Goal: Information Seeking & Learning: Find specific fact

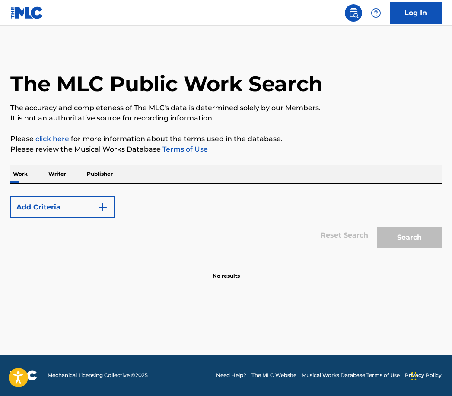
click at [62, 170] on p "Writer" at bounding box center [57, 174] width 23 height 18
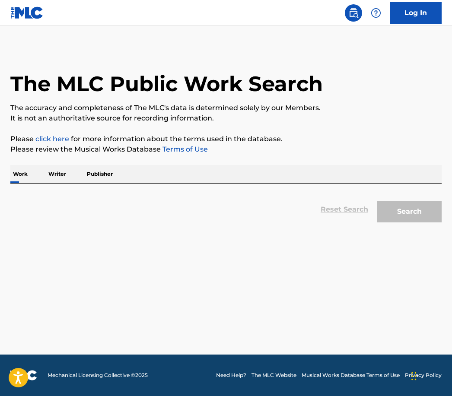
click at [56, 175] on p "Writer" at bounding box center [57, 174] width 23 height 18
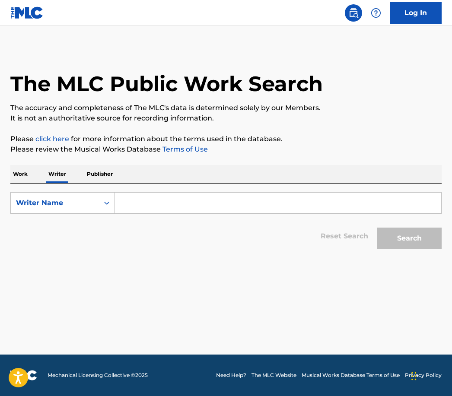
click at [202, 201] on input "Search Form" at bounding box center [278, 203] width 326 height 21
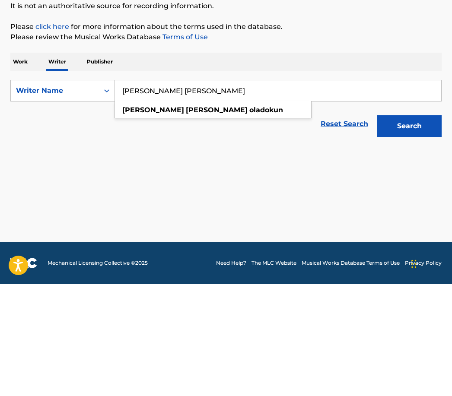
click at [226, 215] on div "[PERSON_NAME] [PERSON_NAME]" at bounding box center [213, 223] width 196 height 16
type input "[PERSON_NAME] [PERSON_NAME]"
click at [424, 228] on button "Search" at bounding box center [409, 239] width 65 height 22
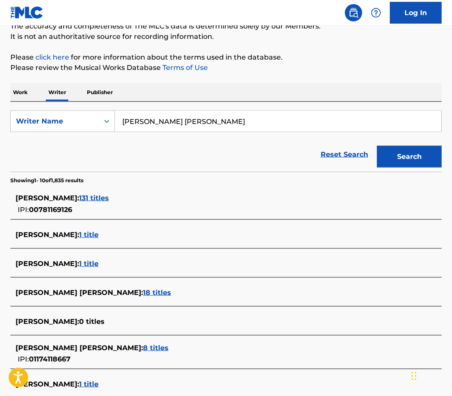
scroll to position [83, 0]
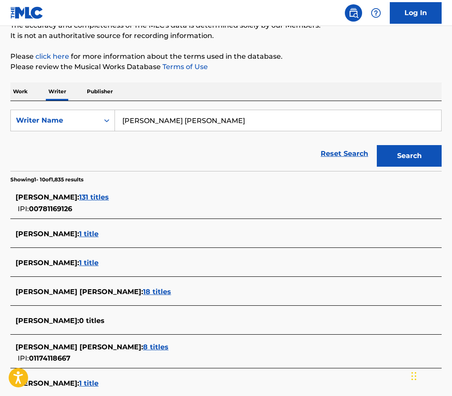
click at [150, 289] on span "18 titles" at bounding box center [157, 292] width 28 height 8
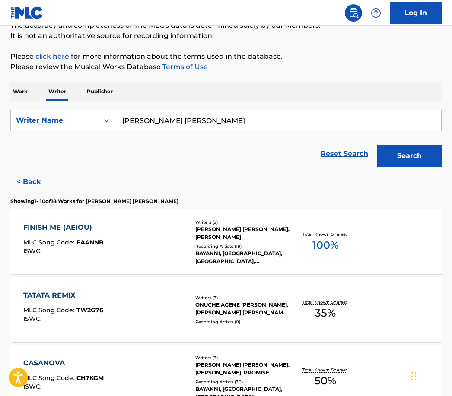
click at [152, 243] on div "FINISH ME (AEIOU) MLC Song Code : FA4NNB ISWC :" at bounding box center [105, 242] width 164 height 39
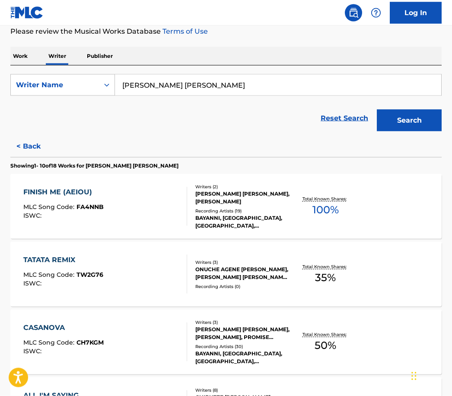
scroll to position [118, 0]
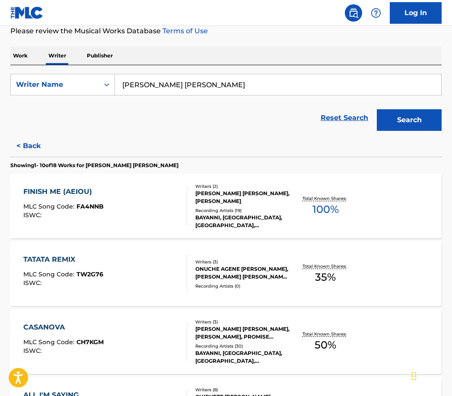
click at [131, 269] on div "TATATA REMIX MLC Song Code : TW2G76 ISWC :" at bounding box center [105, 274] width 164 height 39
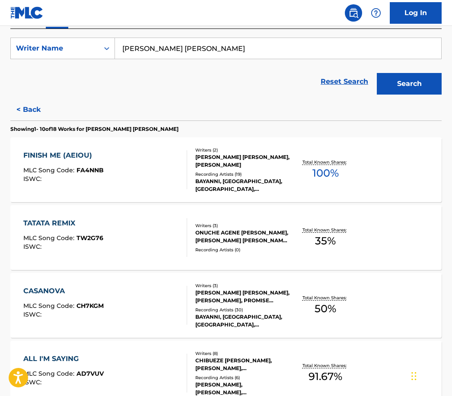
scroll to position [202, 0]
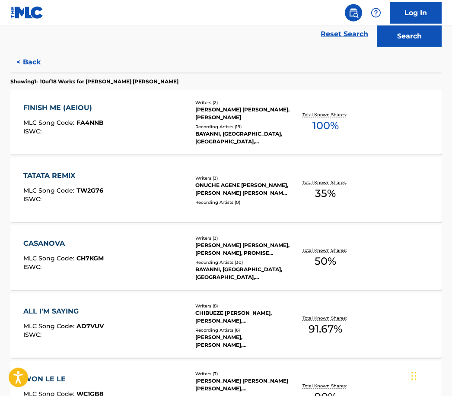
click at [121, 272] on div "CASANOVA MLC Song Code : CH7KGM ISWC :" at bounding box center [105, 258] width 164 height 39
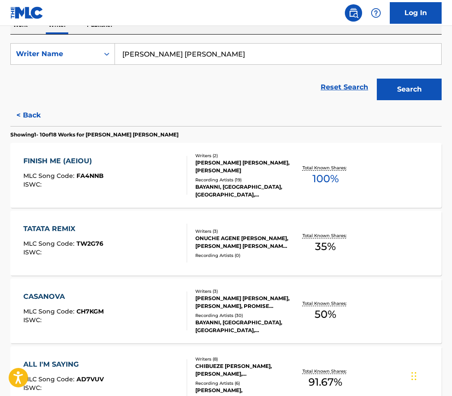
scroll to position [201, 0]
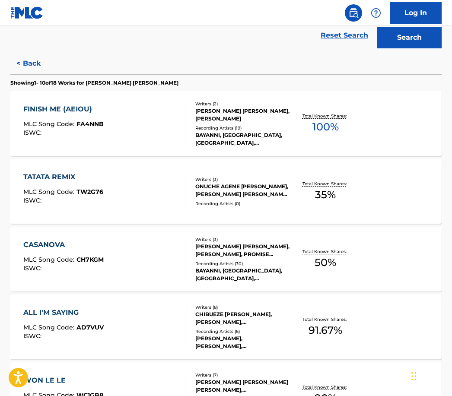
click at [113, 328] on div "ALL I'M SAYING MLC Song Code : AD7VUV ISWC :" at bounding box center [105, 327] width 164 height 39
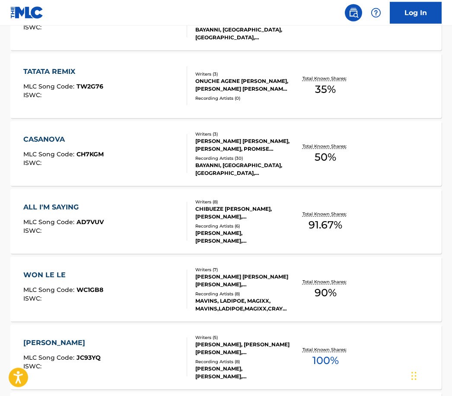
scroll to position [307, 0]
click at [134, 291] on div "WON LE LE MLC Song Code : WC1GB8 ISWC :" at bounding box center [105, 289] width 164 height 39
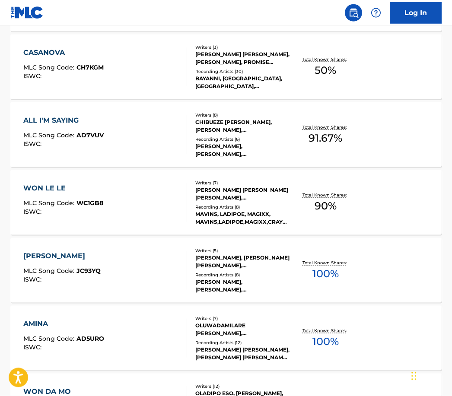
scroll to position [394, 0]
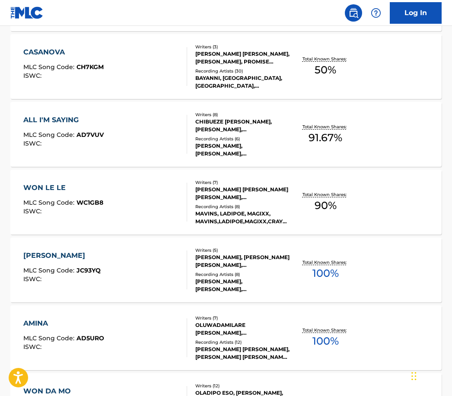
click at [118, 277] on div "[PERSON_NAME] MLC Song Code : JC93YQ ISWC :" at bounding box center [105, 270] width 164 height 39
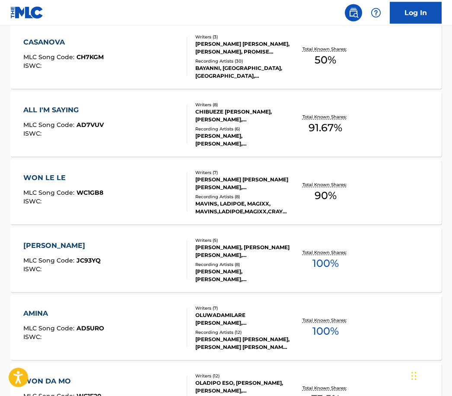
scroll to position [444, 0]
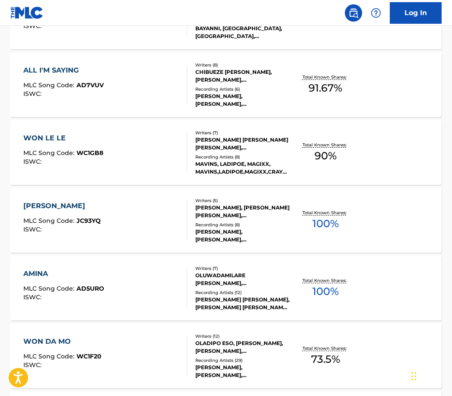
click at [157, 286] on div "AMINA MLC Song Code : AD5URO ISWC :" at bounding box center [105, 288] width 164 height 39
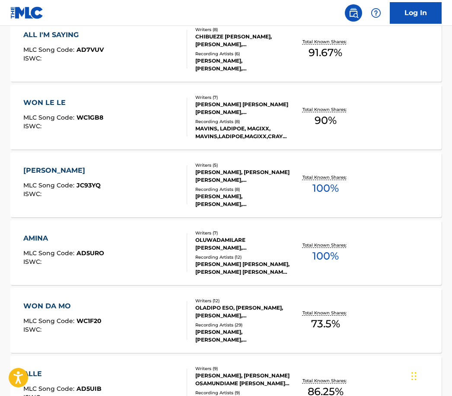
scroll to position [520, 0]
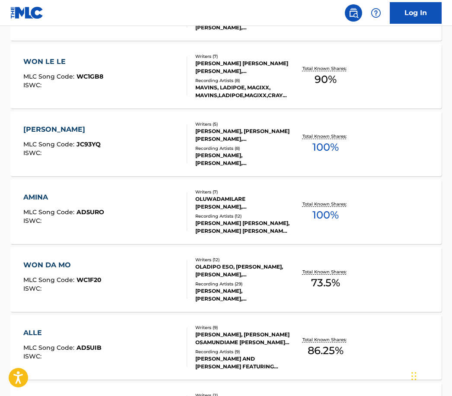
click at [130, 285] on div "WON DA MO MLC Song Code : WC1F20 ISWC :" at bounding box center [105, 279] width 164 height 39
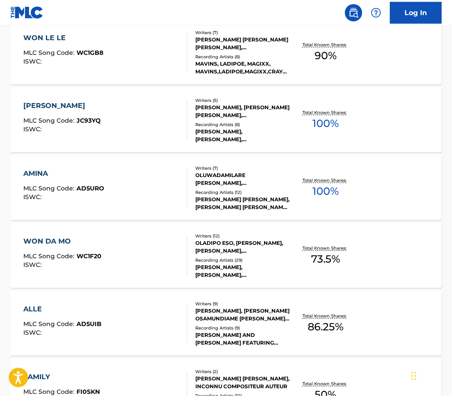
scroll to position [550, 0]
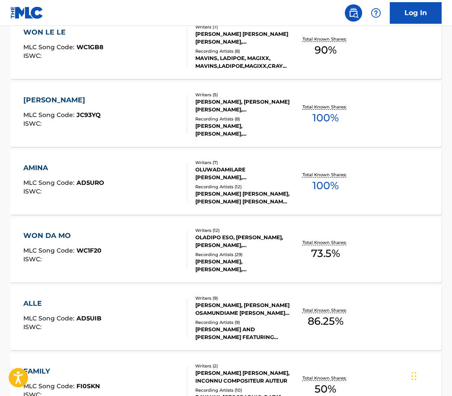
click at [157, 326] on div "ALLE MLC Song Code : AD5UIB ISWC :" at bounding box center [105, 318] width 164 height 39
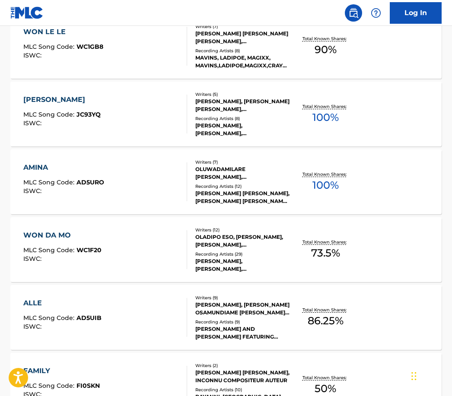
scroll to position [634, 0]
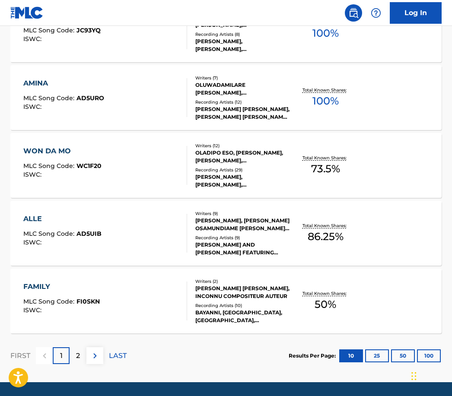
click at [141, 300] on div "FAMILY MLC Song Code : FI0SKN ISWC :" at bounding box center [105, 301] width 164 height 39
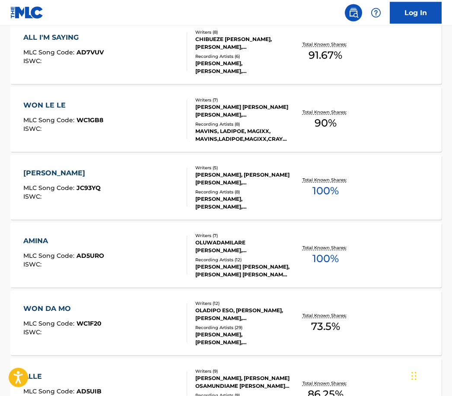
scroll to position [634, 0]
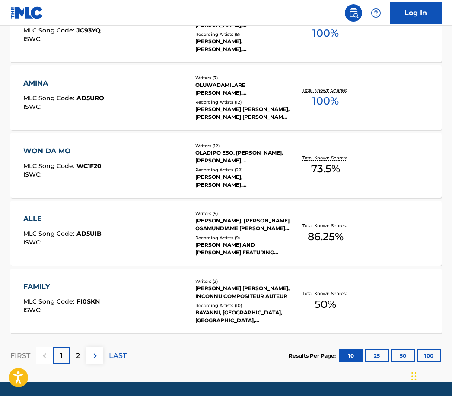
click at [99, 351] on img at bounding box center [95, 356] width 10 height 10
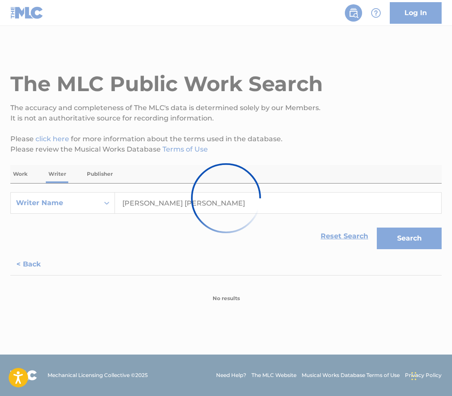
scroll to position [0, 0]
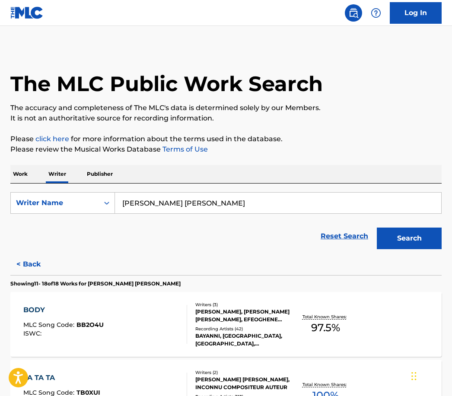
click at [159, 323] on div "BODY MLC Song Code : BB2O4U ISWC :" at bounding box center [105, 324] width 164 height 39
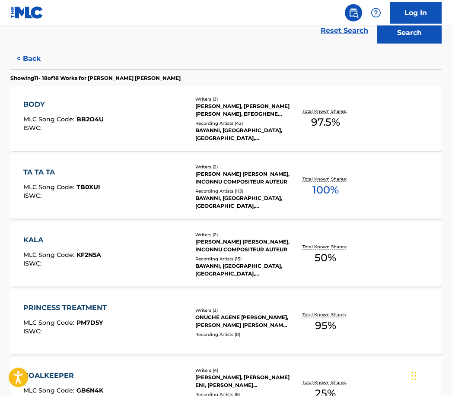
scroll to position [205, 0]
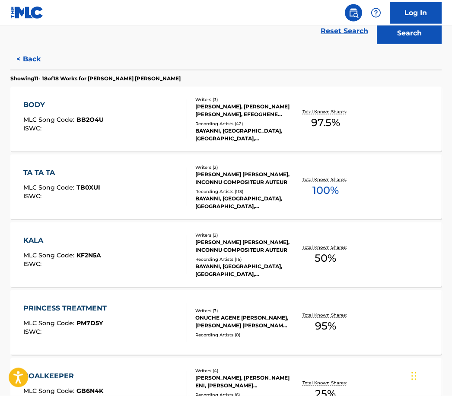
click at [145, 206] on div "TA TA TA MLC Song Code : TB0XUI ISWC : Writers ( 2 ) [PERSON_NAME] [PERSON_NAME…" at bounding box center [226, 187] width 432 height 65
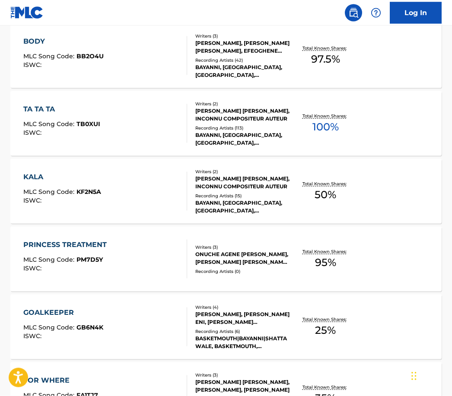
scroll to position [269, 0]
click at [152, 198] on div "KALA MLC Song Code : KF2N5A ISWC :" at bounding box center [105, 191] width 164 height 39
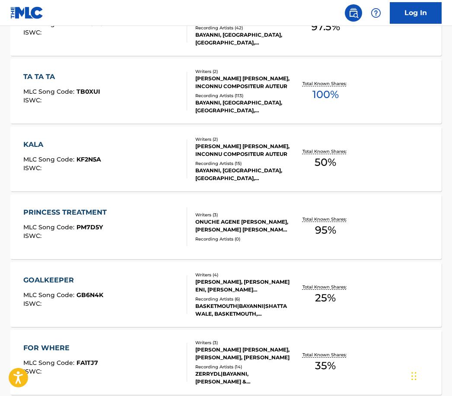
scroll to position [303, 0]
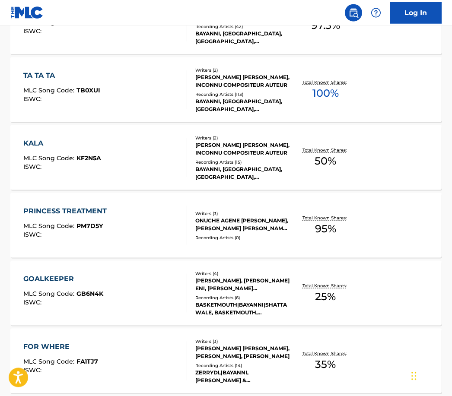
click at [143, 239] on div "PRINCESS TREATMENT MLC Song Code : PM7D5Y ISWC :" at bounding box center [105, 225] width 164 height 39
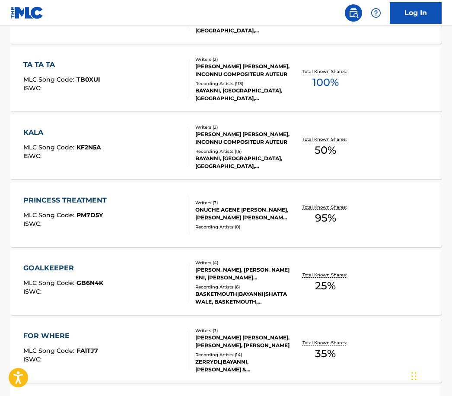
scroll to position [317, 0]
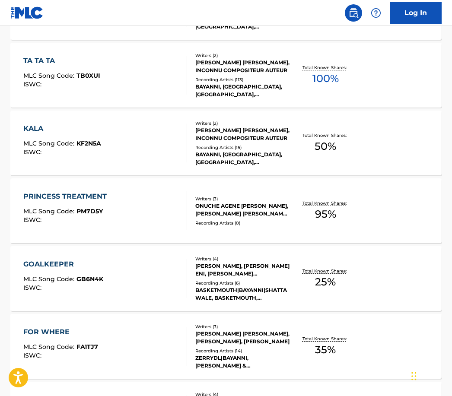
click at [143, 280] on div "GOALKEEPER MLC Song Code : GB6N4K ISWC :" at bounding box center [105, 278] width 164 height 39
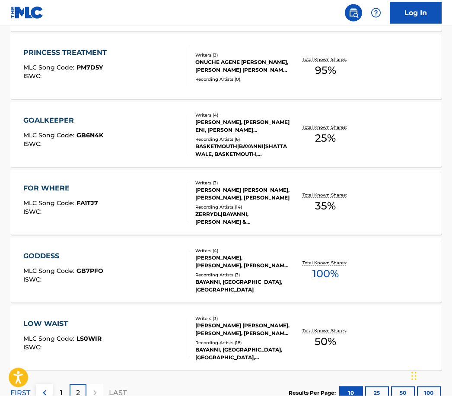
scroll to position [460, 0]
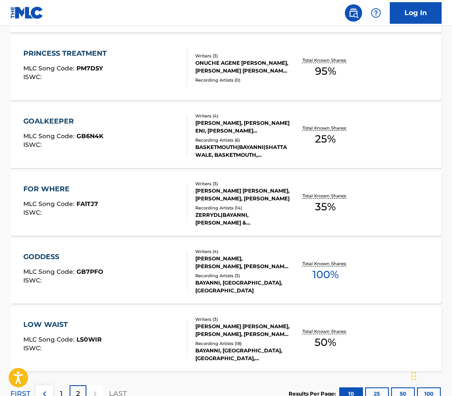
click at [145, 210] on div "FOR WHERE MLC Song Code : FA1TJ7 ISWC :" at bounding box center [105, 203] width 164 height 39
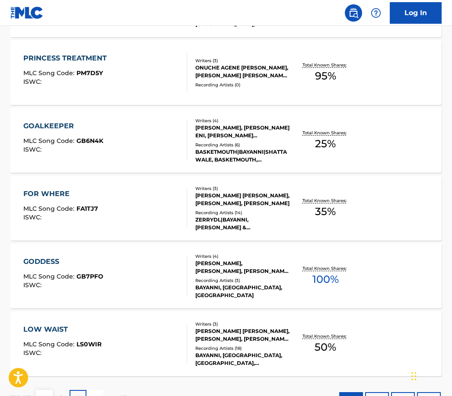
scroll to position [474, 0]
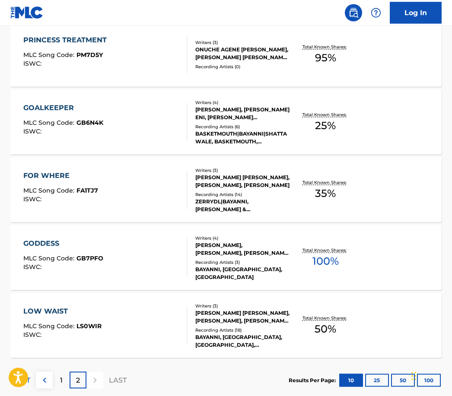
click at [137, 251] on div "GODDESS MLC Song Code : GB7PFO ISWC :" at bounding box center [105, 258] width 164 height 39
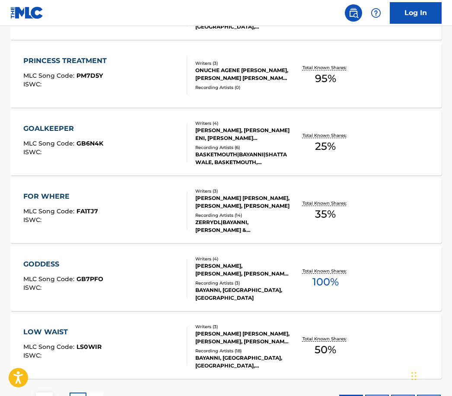
scroll to position [499, 0]
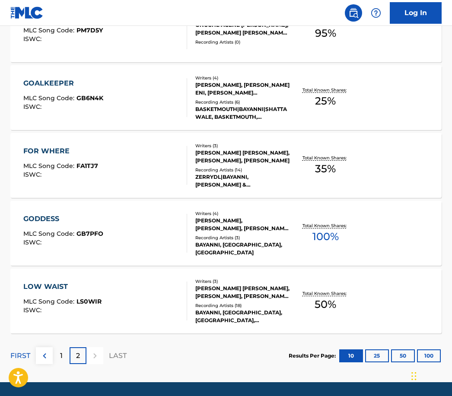
click at [129, 305] on div "LOW WAIST MLC Song Code : LS0WIR ISWC :" at bounding box center [105, 301] width 164 height 39
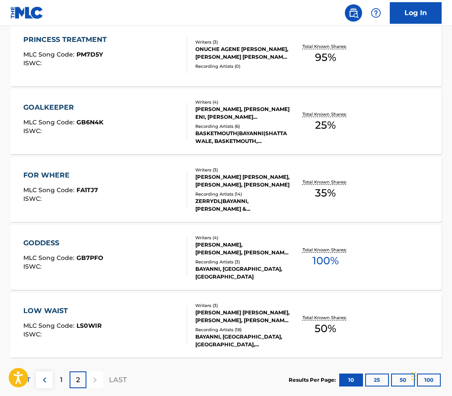
scroll to position [499, 0]
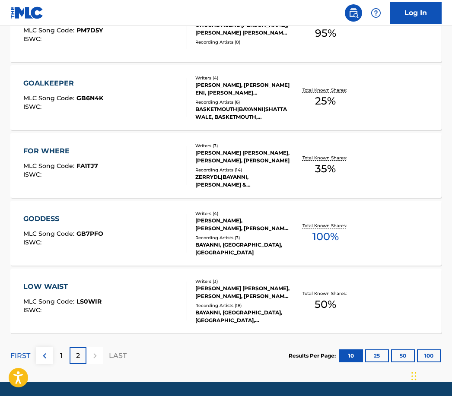
click at [115, 355] on p "LAST" at bounding box center [118, 356] width 18 height 10
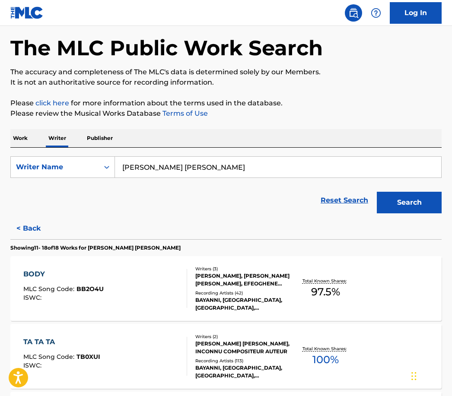
scroll to position [0, 0]
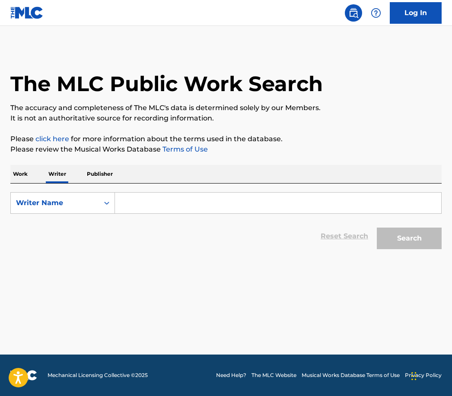
scroll to position [28, 0]
